Goal: Find specific page/section: Find specific page/section

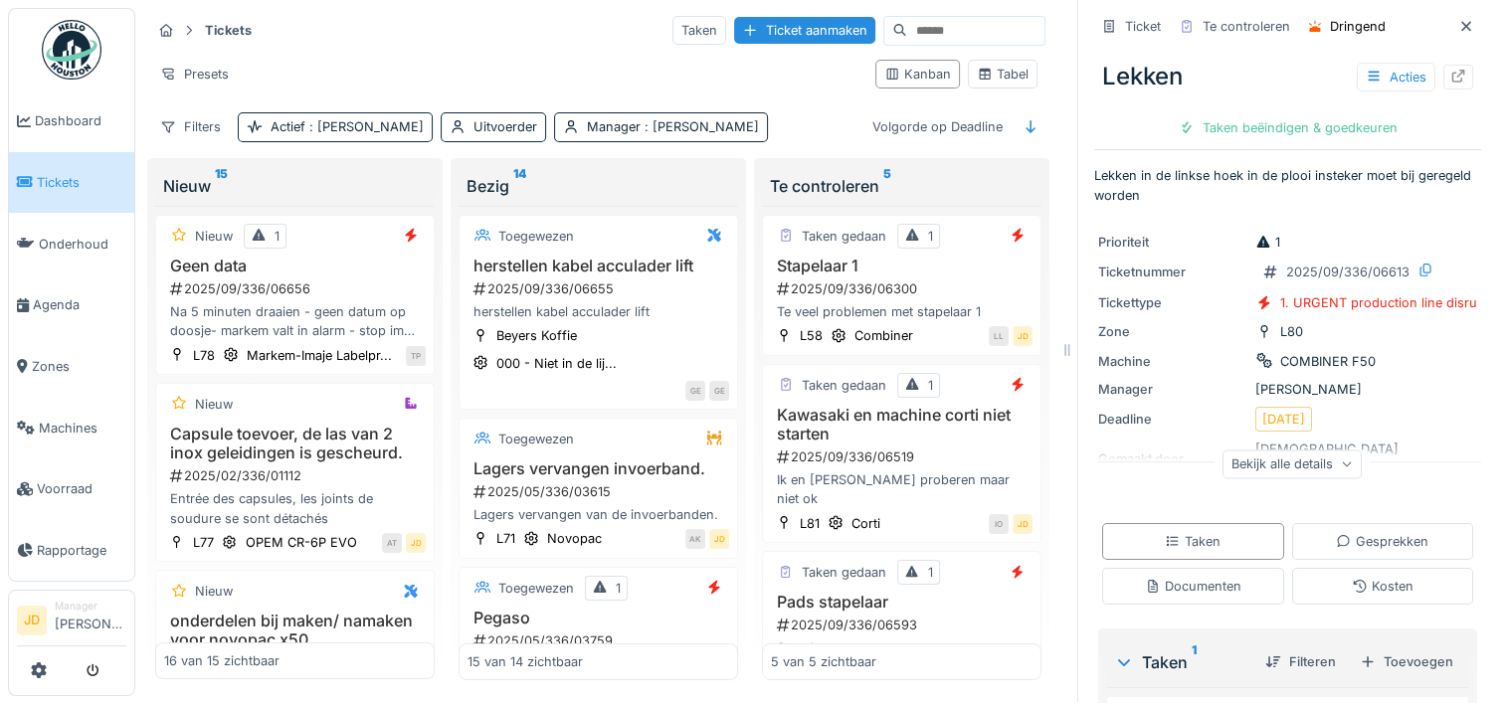
scroll to position [392, 0]
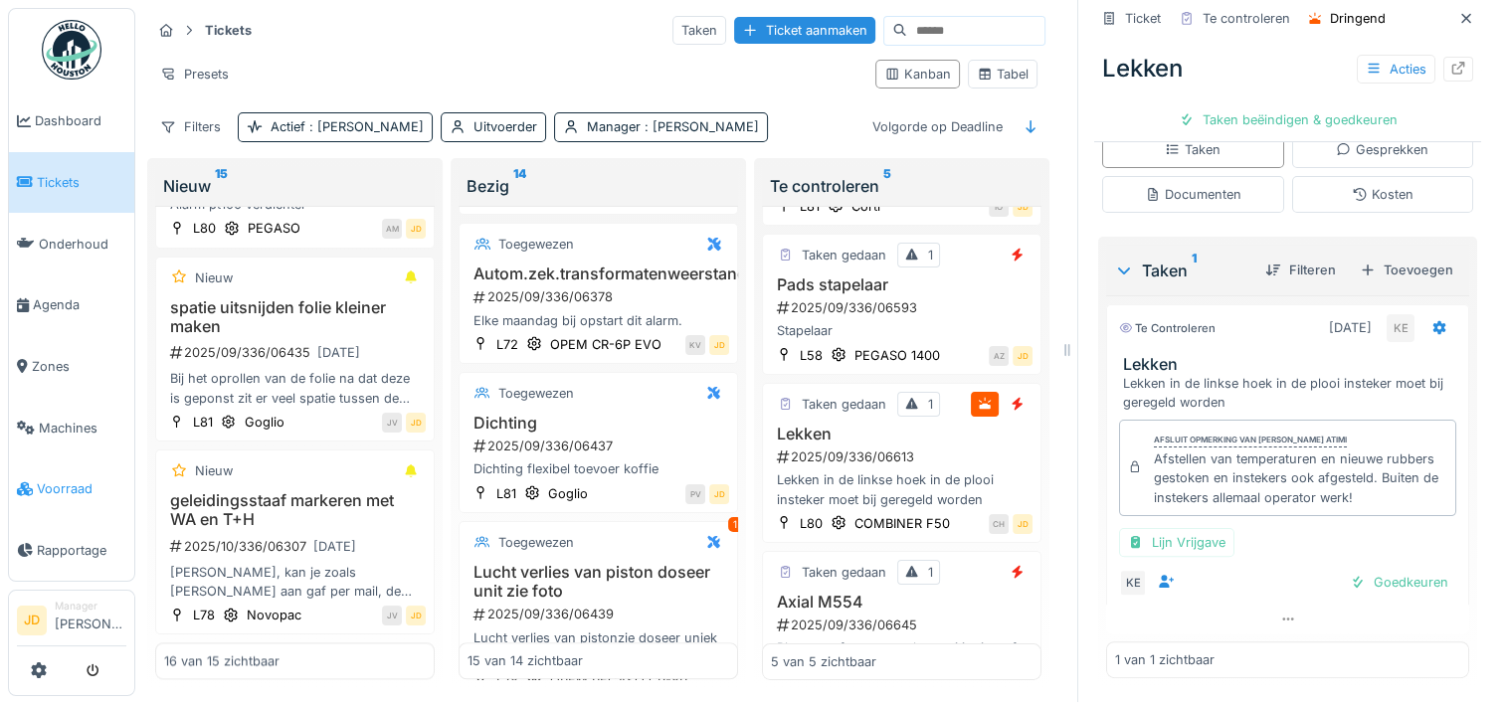
click at [54, 479] on span "Voorraad" at bounding box center [82, 488] width 90 height 19
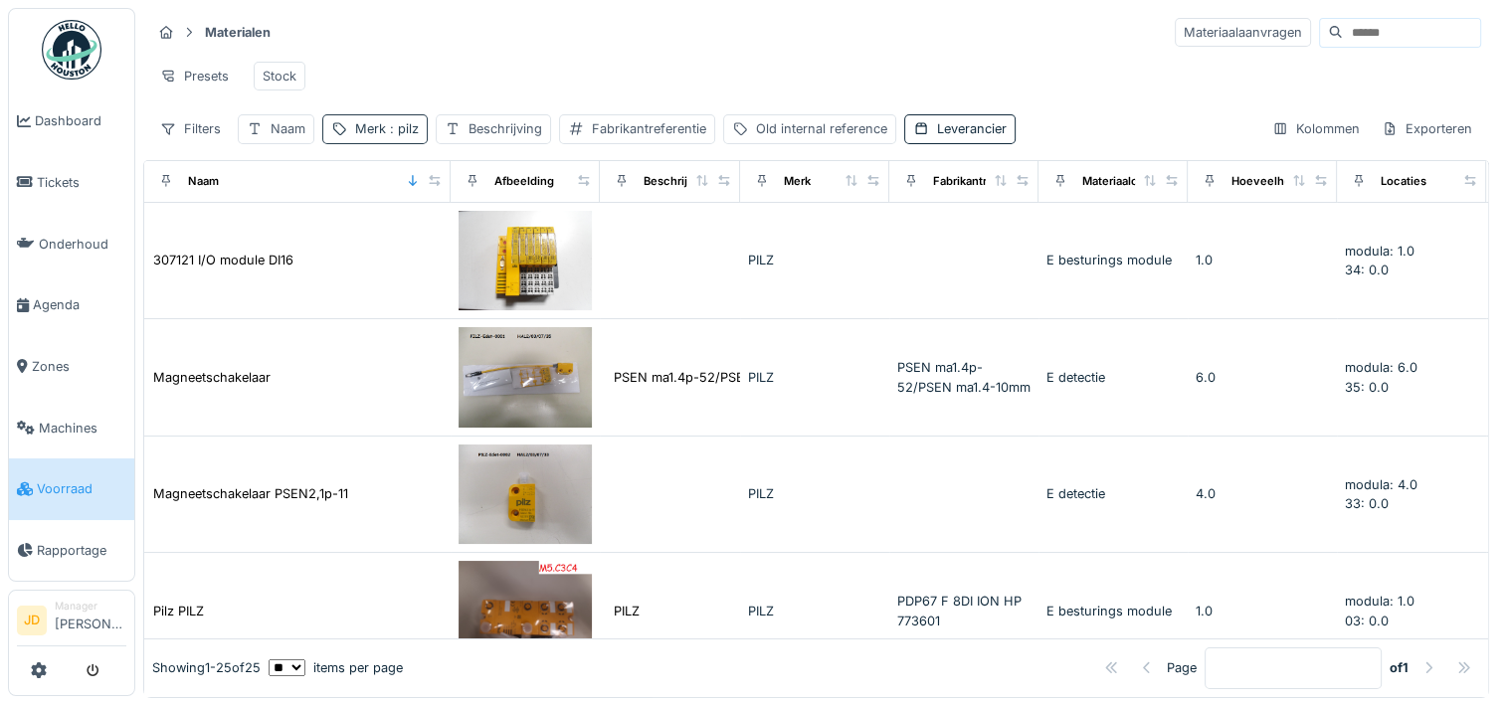
click at [386, 136] on span ": pilz" at bounding box center [402, 128] width 33 height 15
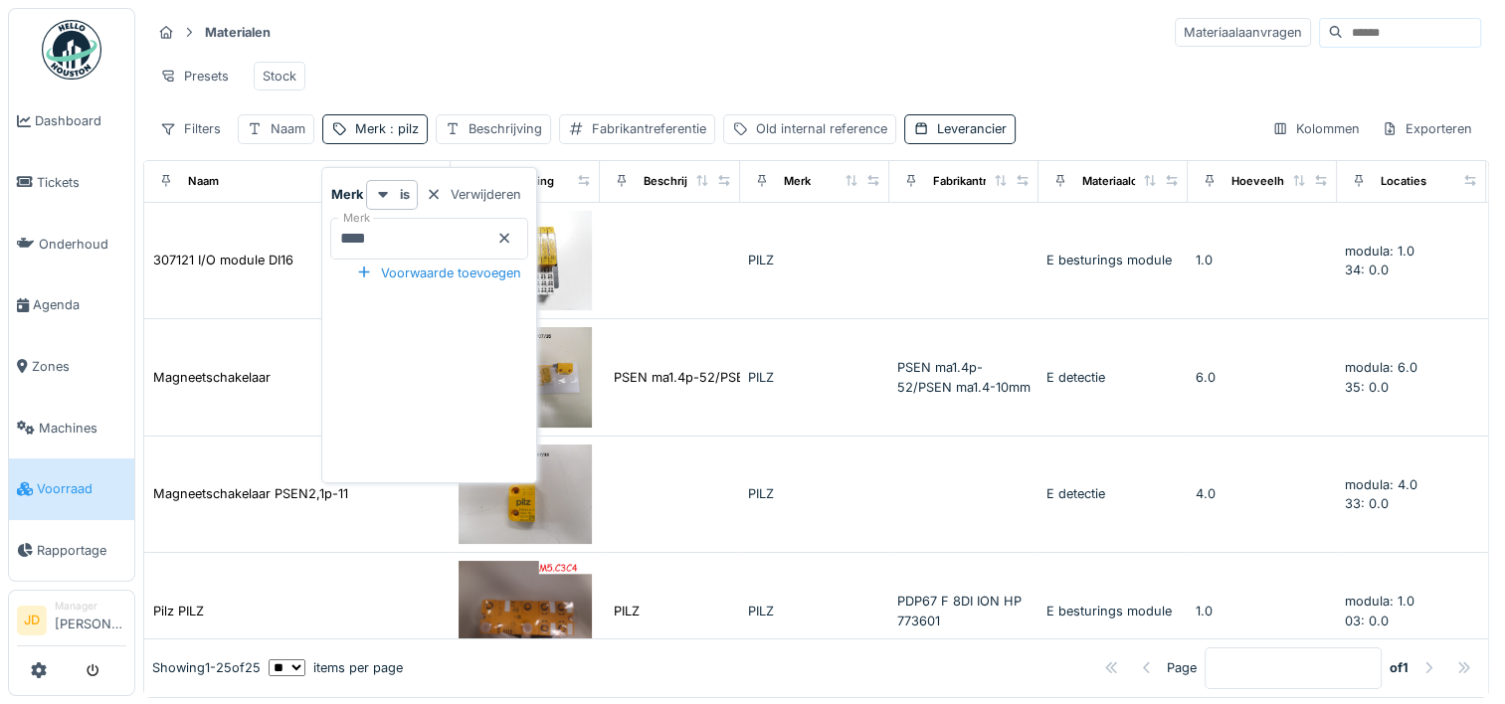
click at [512, 239] on icon at bounding box center [504, 238] width 16 height 13
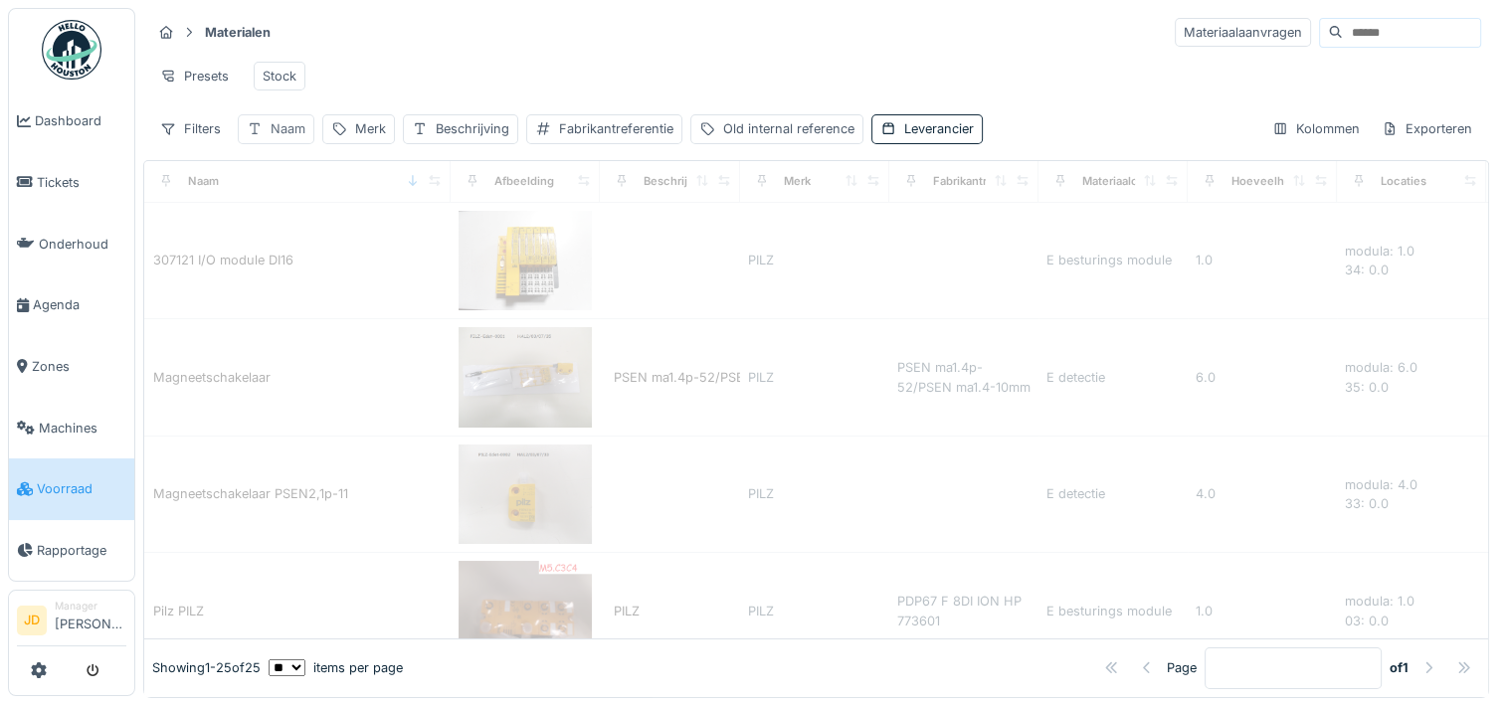
click at [276, 138] on div "Naam" at bounding box center [288, 128] width 35 height 19
click at [326, 251] on input "Naam" at bounding box center [348, 239] width 202 height 42
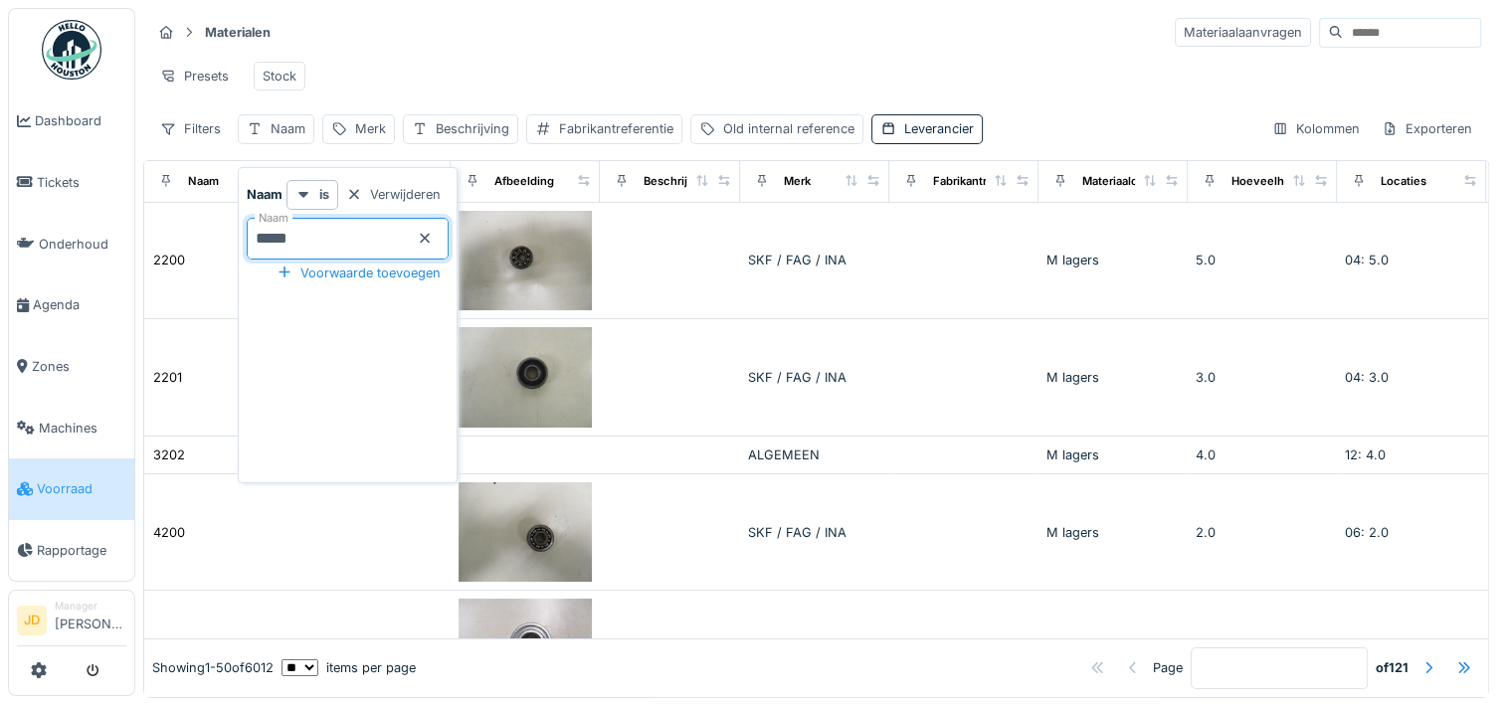
type input "******"
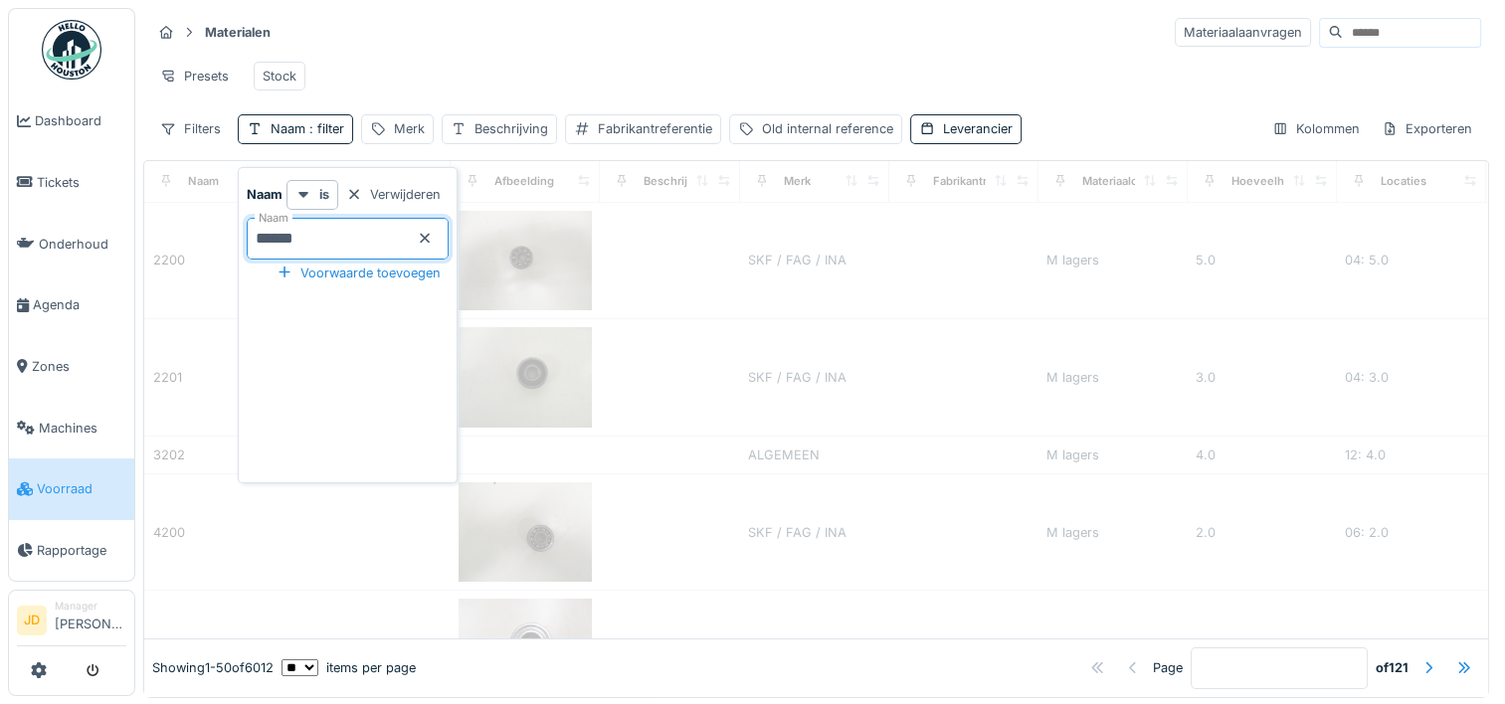
click at [540, 87] on div "Presets Stock" at bounding box center [816, 76] width 1330 height 45
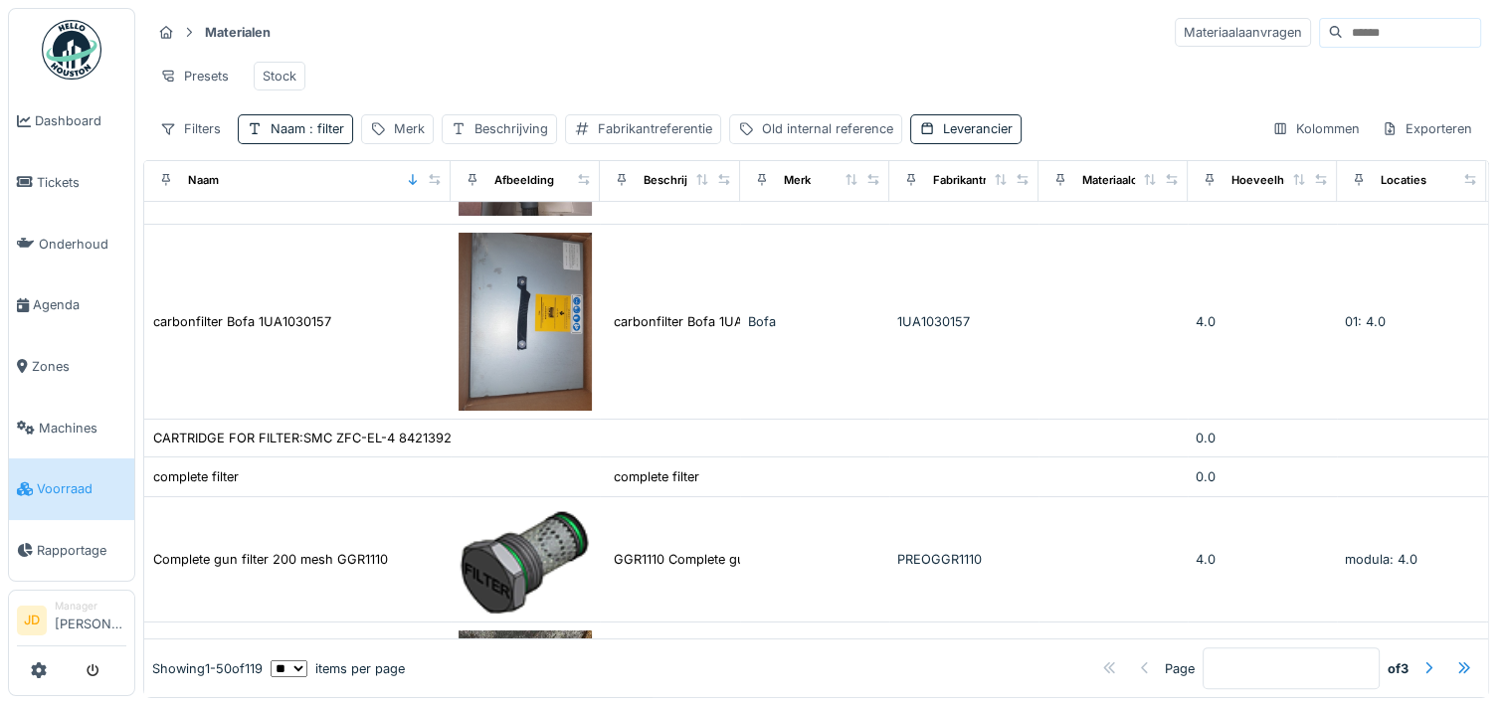
scroll to position [513, 0]
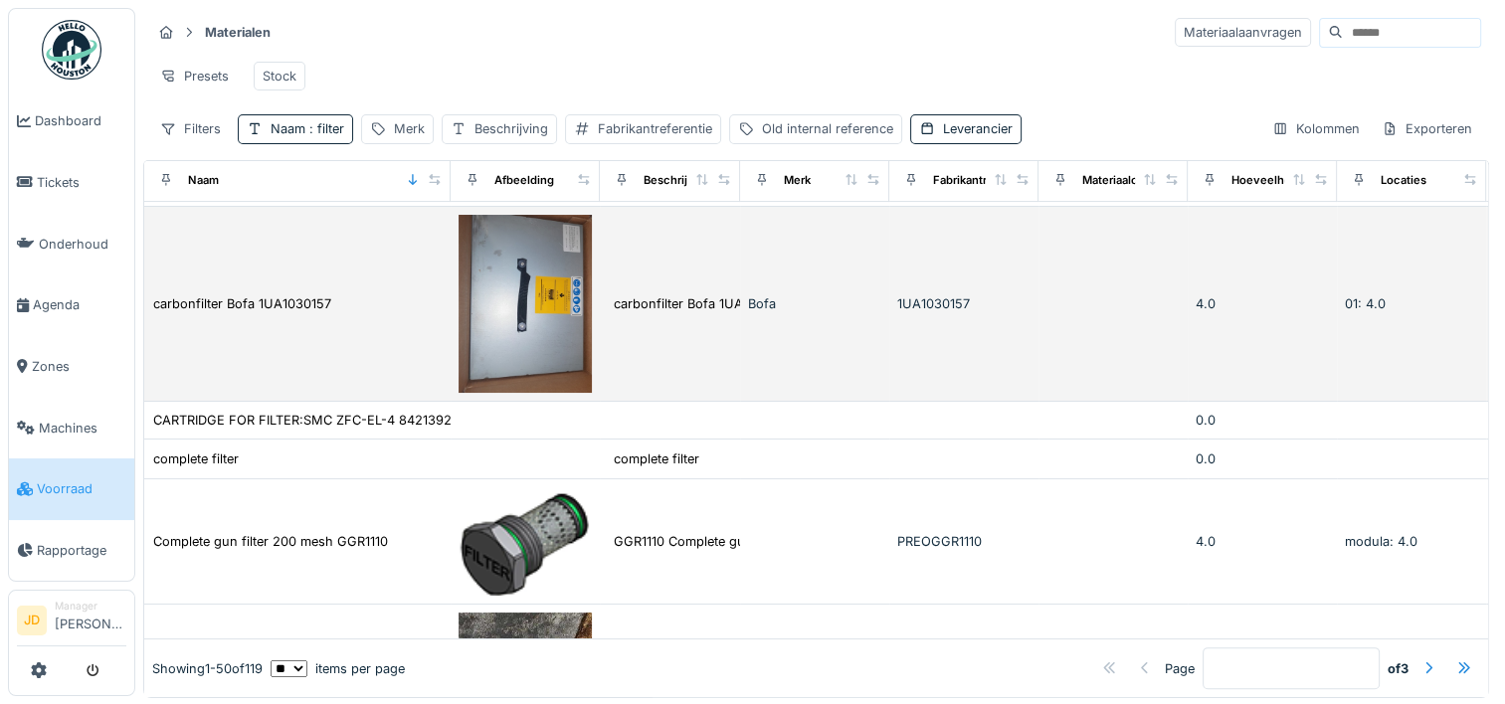
click at [675, 330] on td "carbonfilter Bofa 1UA1030157 L84" at bounding box center [670, 304] width 140 height 195
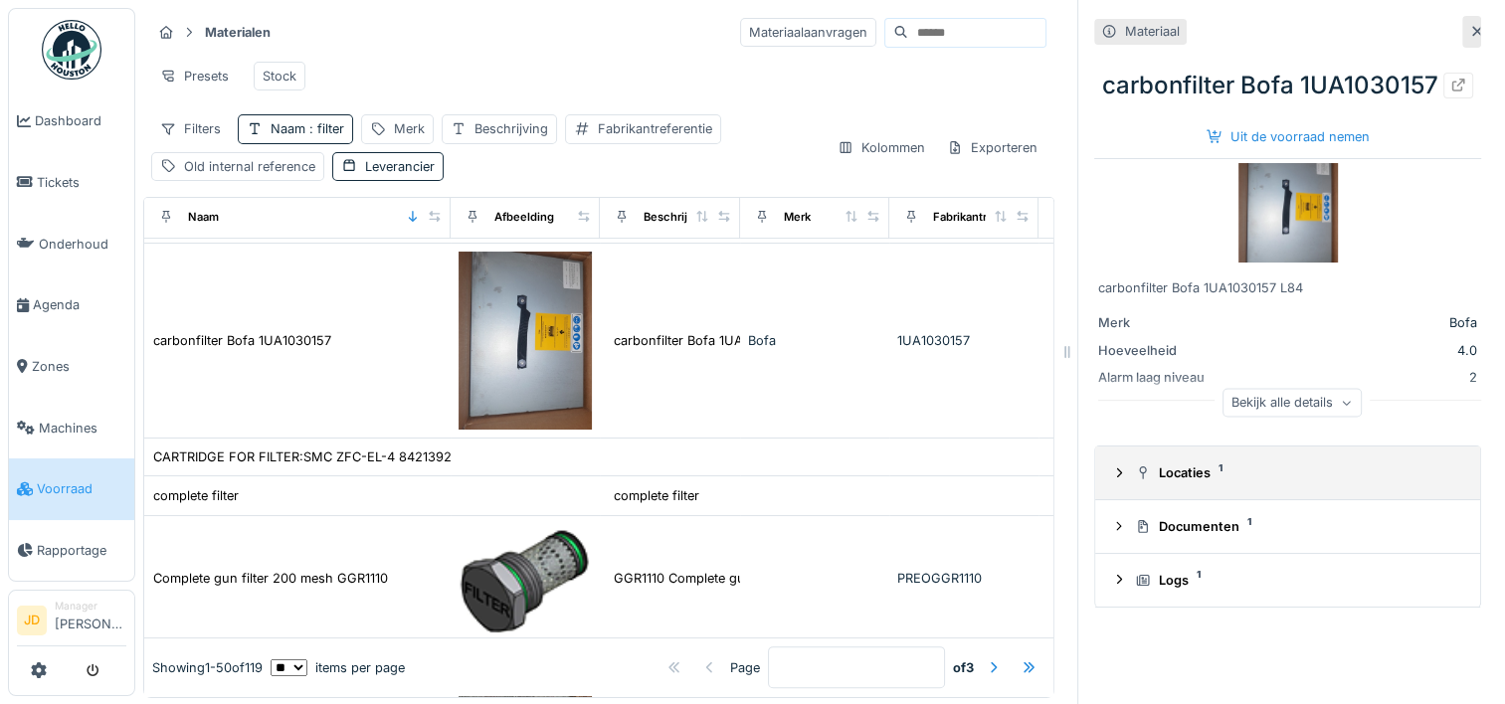
click at [1146, 491] on summary "Locaties 1" at bounding box center [1287, 473] width 369 height 37
